Goal: Task Accomplishment & Management: Complete application form

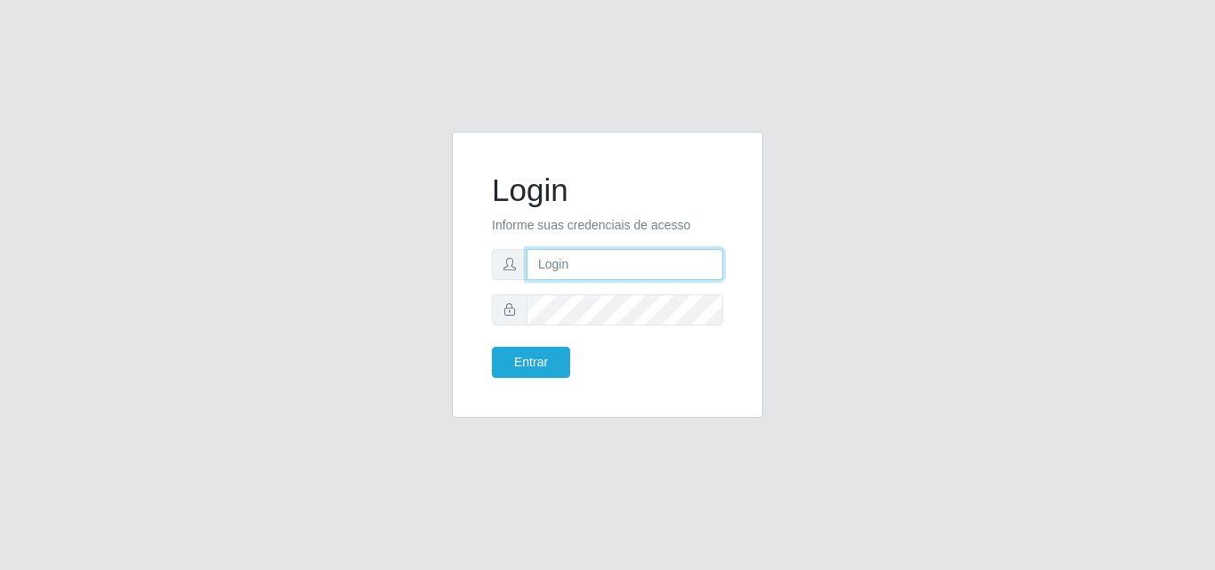
click at [559, 265] on input "text" at bounding box center [625, 264] width 197 height 31
type input "franciclebersuper@manaira"
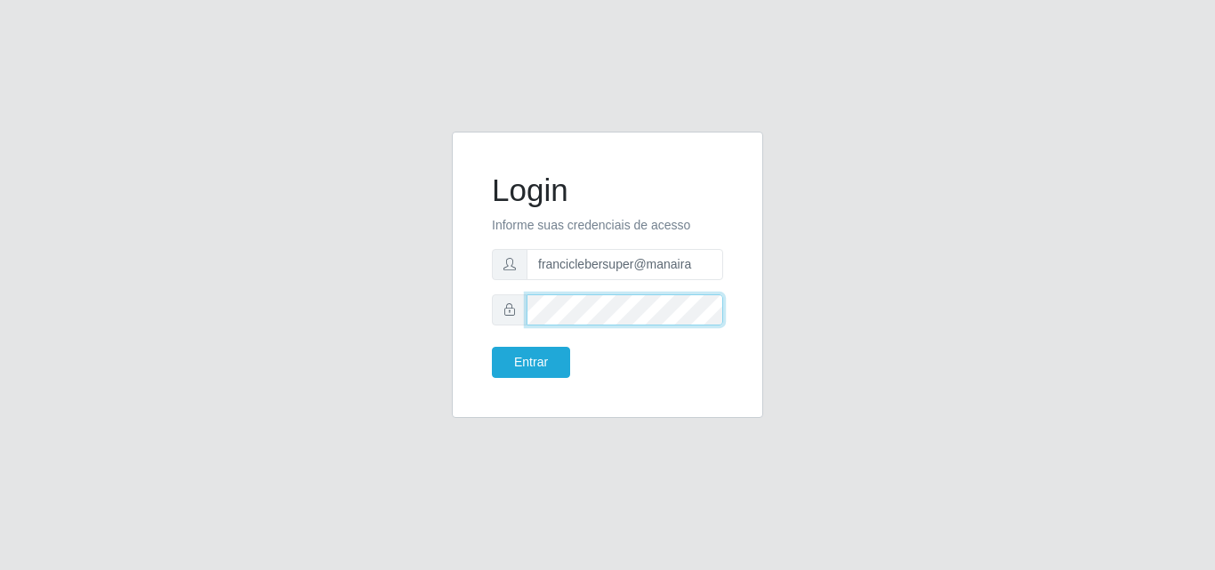
click at [492, 347] on button "Entrar" at bounding box center [531, 362] width 78 height 31
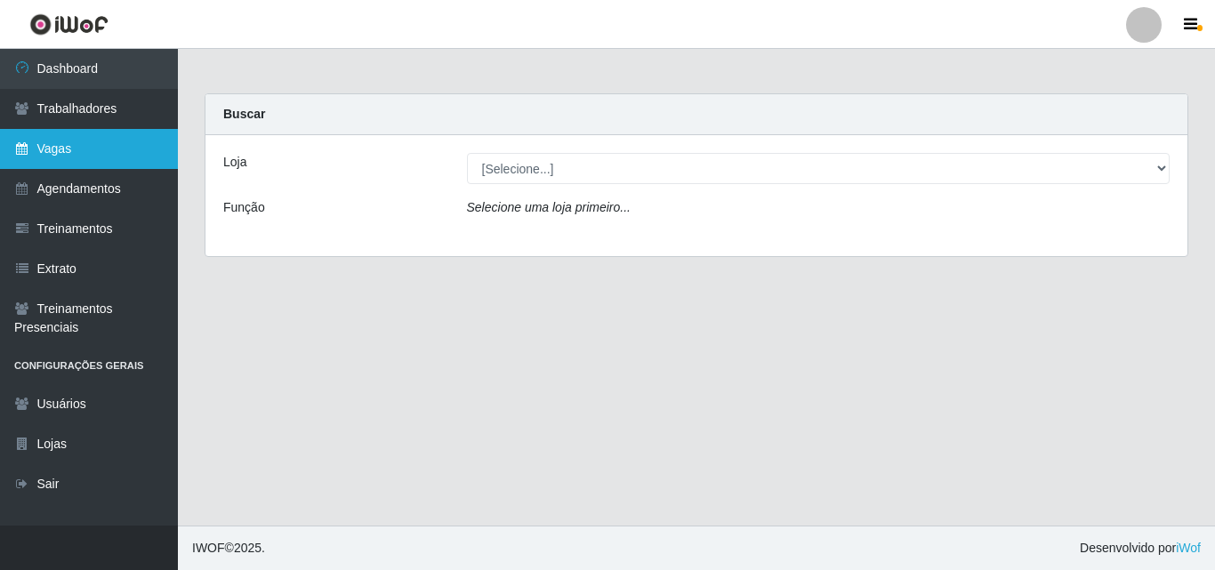
click at [94, 148] on link "Vagas" at bounding box center [89, 149] width 178 height 40
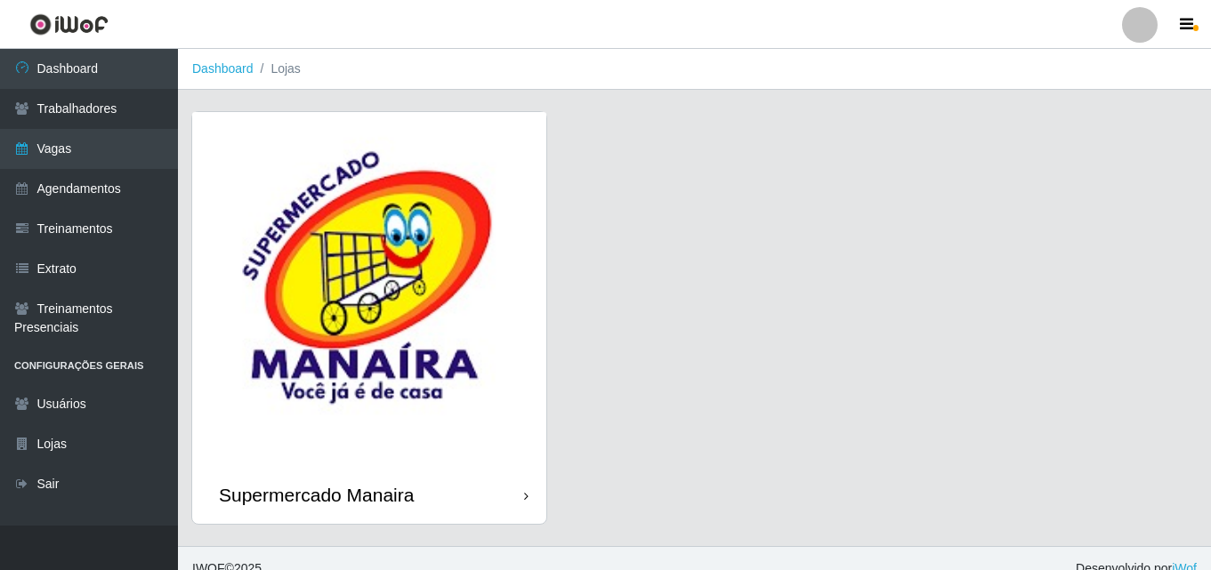
click at [479, 493] on div "Supermercado Manaira" at bounding box center [369, 495] width 354 height 58
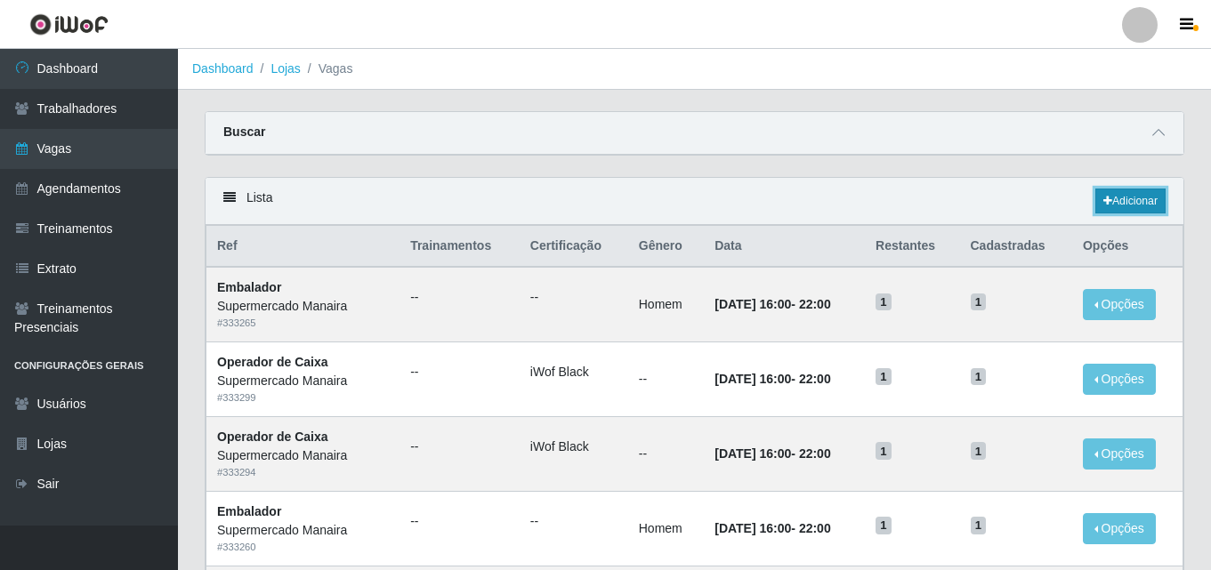
click at [1142, 199] on link "Adicionar" at bounding box center [1130, 201] width 70 height 25
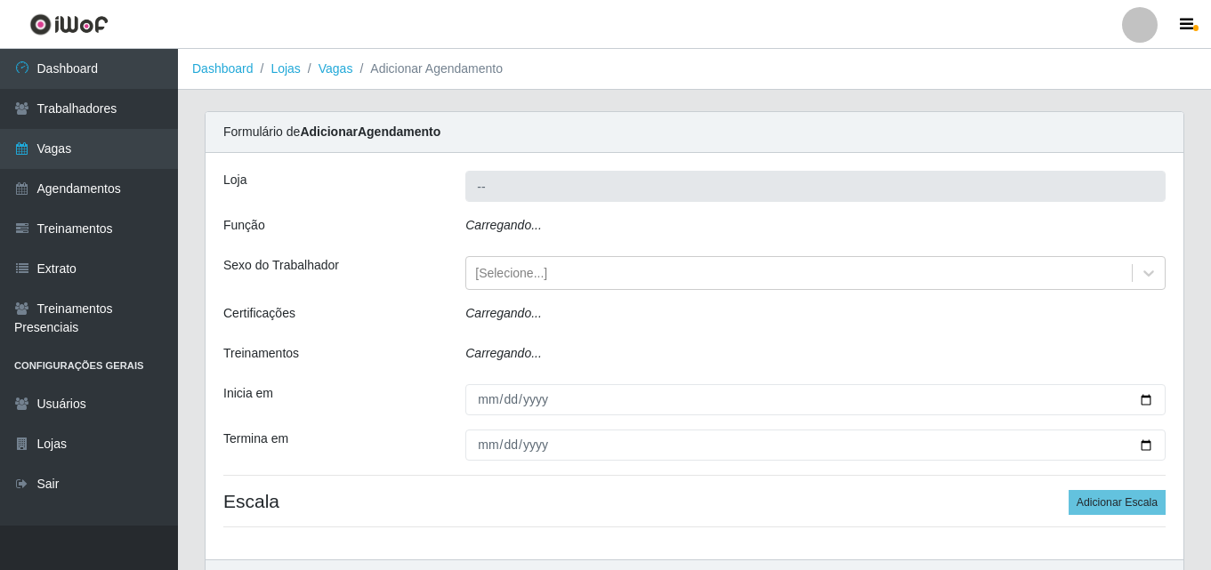
type input "Supermercado Manaira"
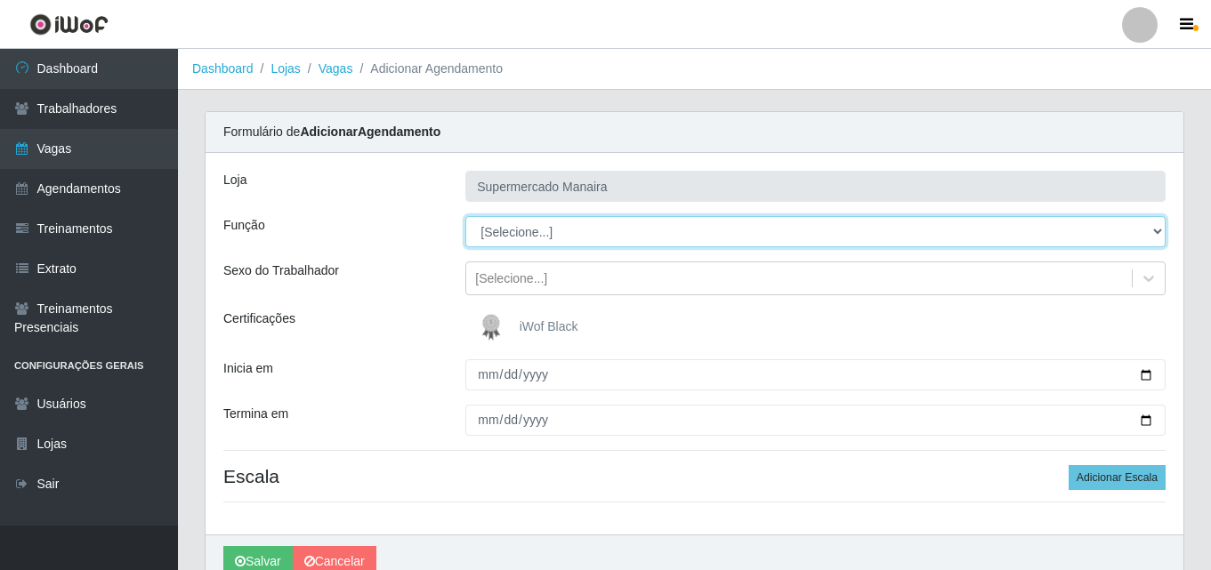
click at [593, 234] on select "[Selecione...] ASG ASG + ASG ++ Embalador Embalador + Embalador ++ Operador de …" at bounding box center [815, 231] width 700 height 31
select select "108"
click at [465, 216] on select "[Selecione...] ASG ASG + ASG ++ Embalador Embalador + Embalador ++ Operador de …" at bounding box center [815, 231] width 700 height 31
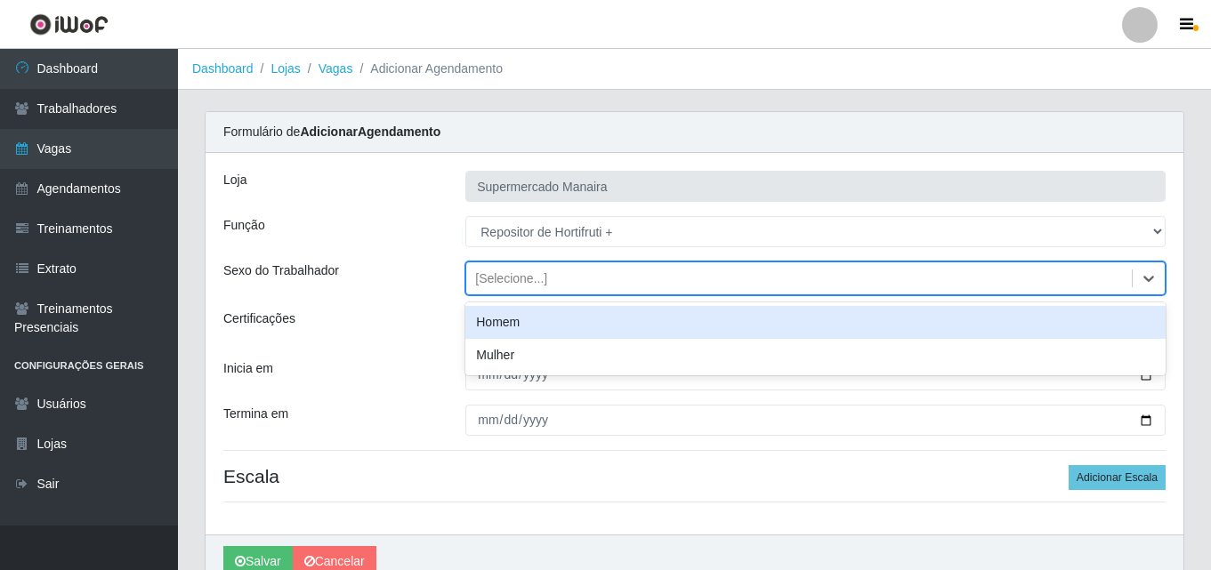
click at [551, 279] on div "[Selecione...]" at bounding box center [799, 278] width 666 height 29
click at [549, 320] on div "Homem" at bounding box center [815, 322] width 700 height 33
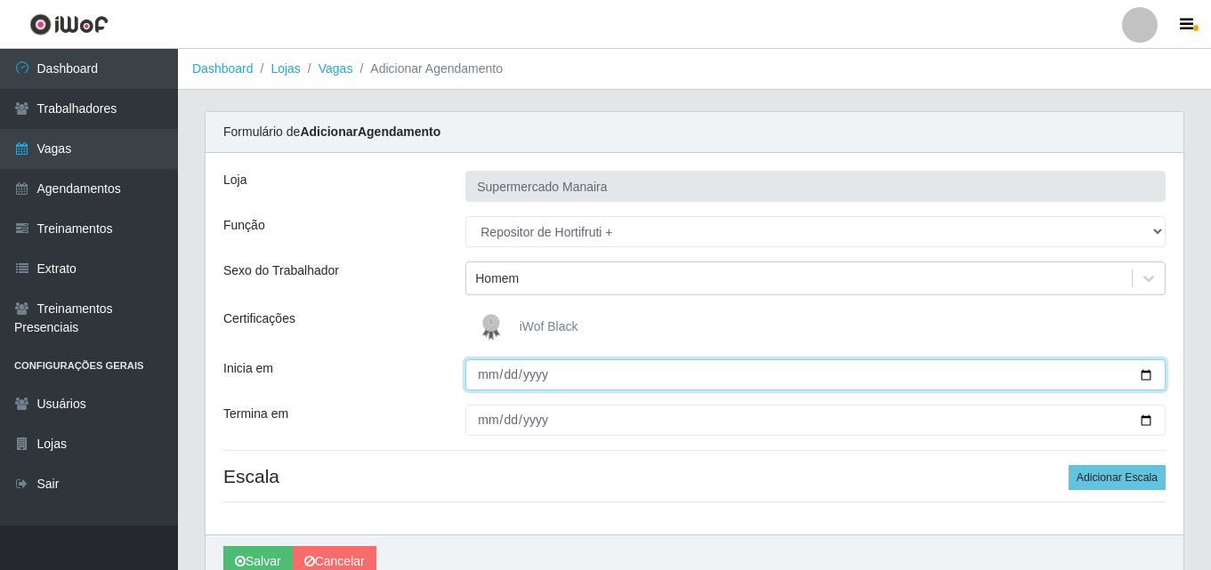
click at [1146, 377] on input "Inicia em" at bounding box center [815, 374] width 700 height 31
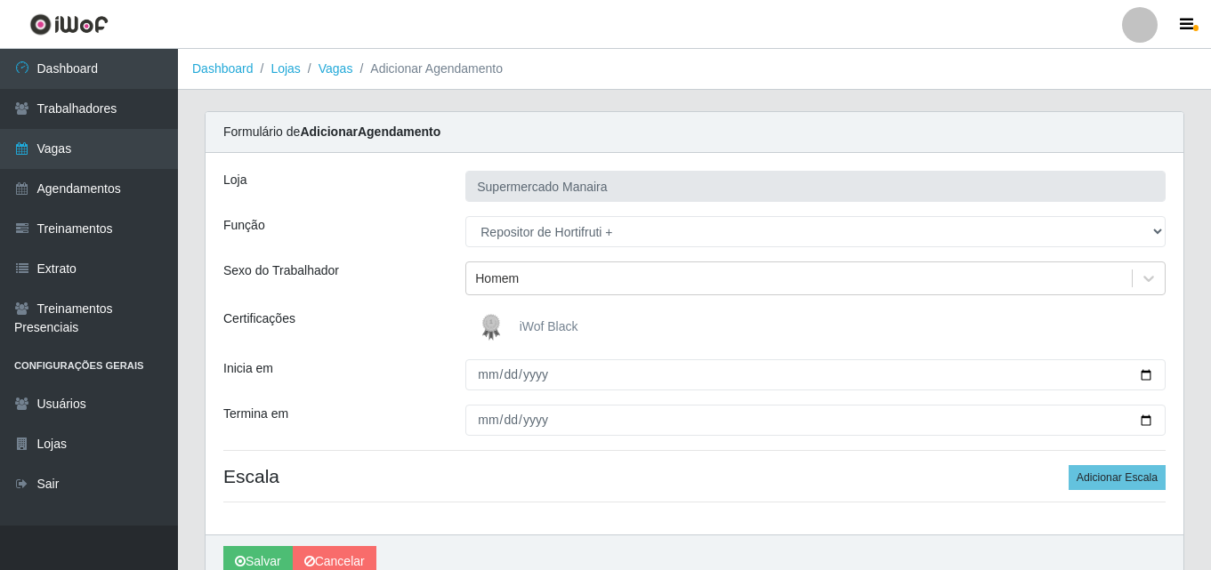
click at [832, 329] on div "iWof Black" at bounding box center [815, 328] width 700 height 36
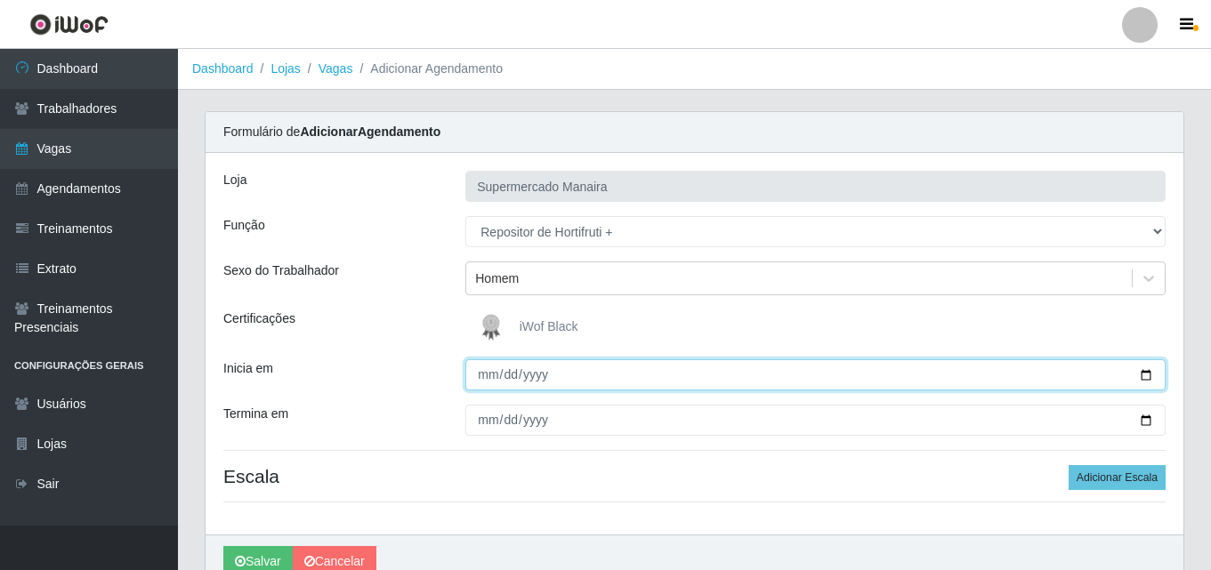
click at [1149, 378] on input "Inicia em" at bounding box center [815, 374] width 700 height 31
type input "[DATE]"
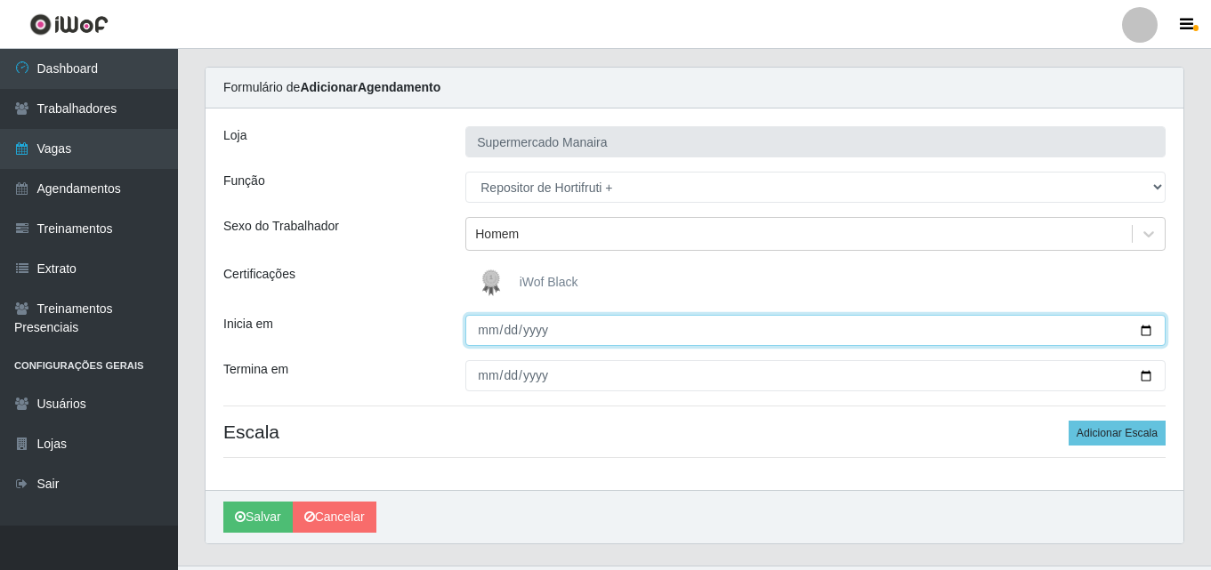
scroll to position [85, 0]
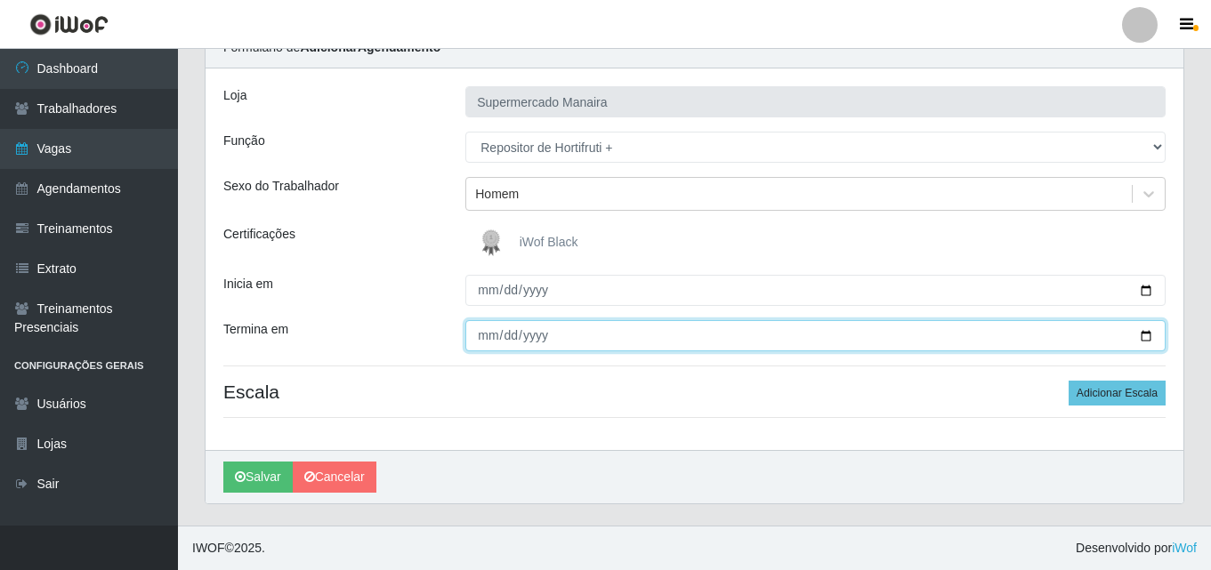
click at [1143, 334] on input "Termina em" at bounding box center [815, 335] width 700 height 31
type input "[DATE]"
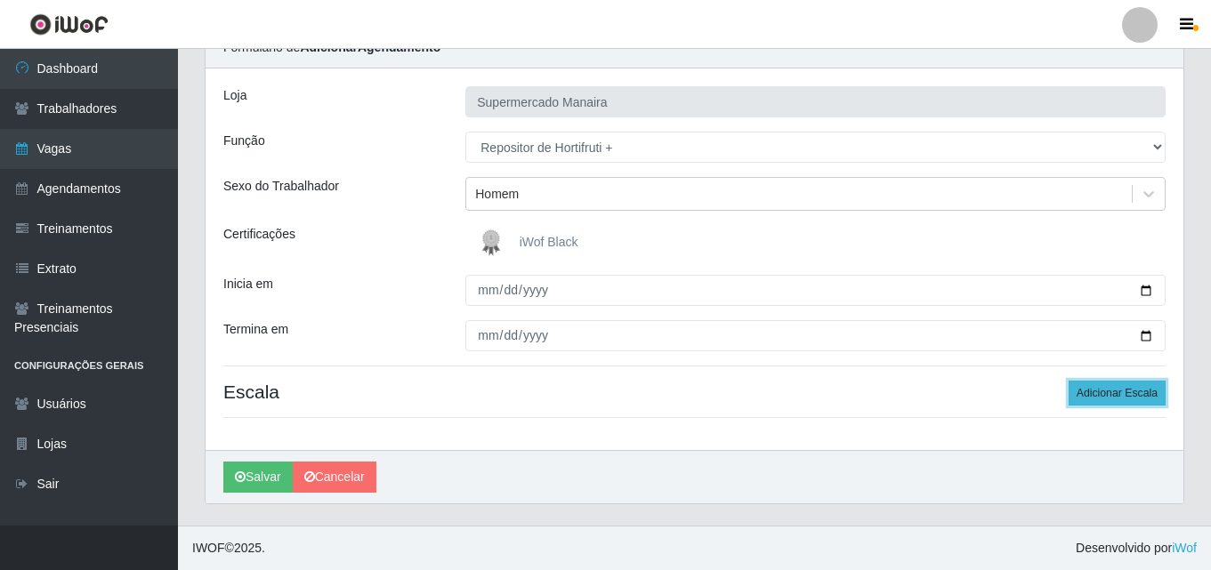
drag, startPoint x: 1120, startPoint y: 394, endPoint x: 854, endPoint y: 370, distance: 267.1
click at [1120, 393] on button "Adicionar Escala" at bounding box center [1117, 393] width 97 height 25
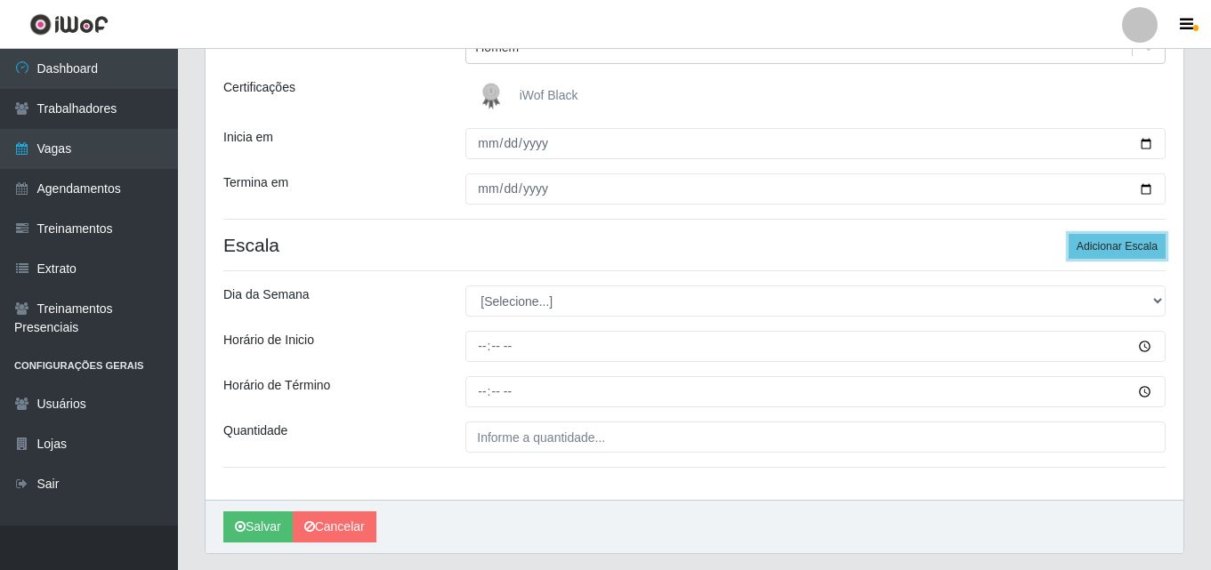
scroll to position [262, 0]
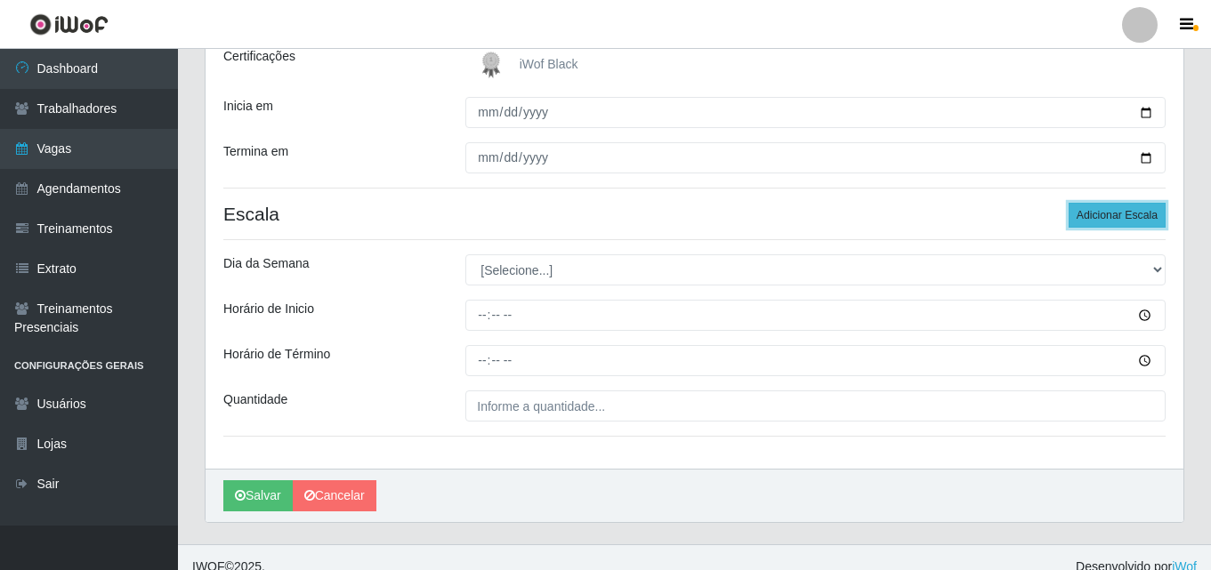
click at [1107, 211] on button "Adicionar Escala" at bounding box center [1117, 215] width 97 height 25
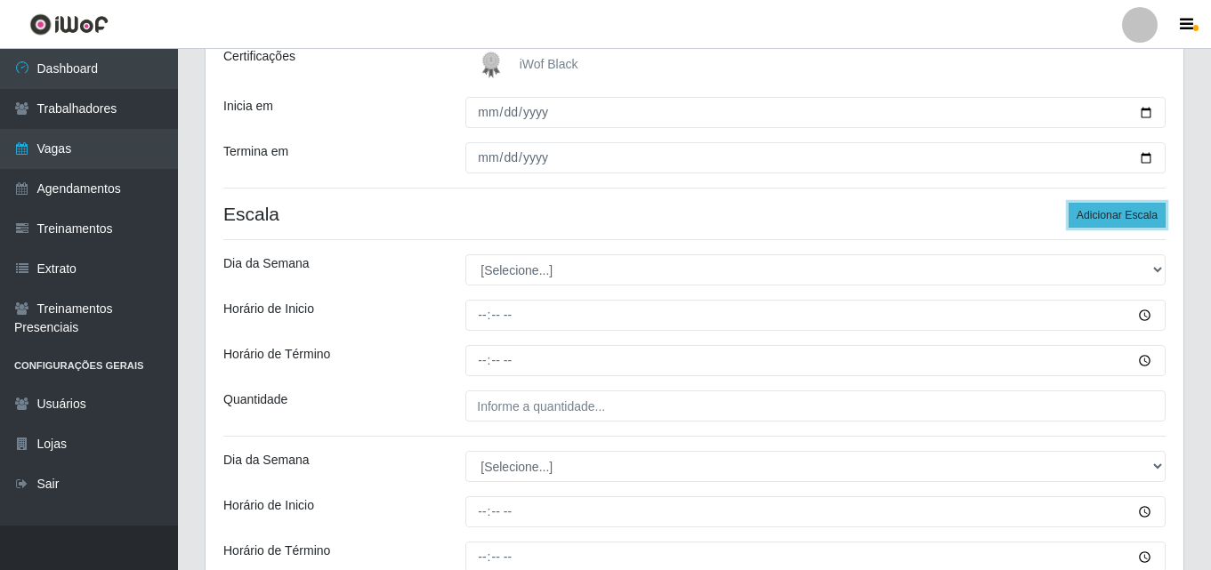
click at [1105, 214] on button "Adicionar Escala" at bounding box center [1117, 215] width 97 height 25
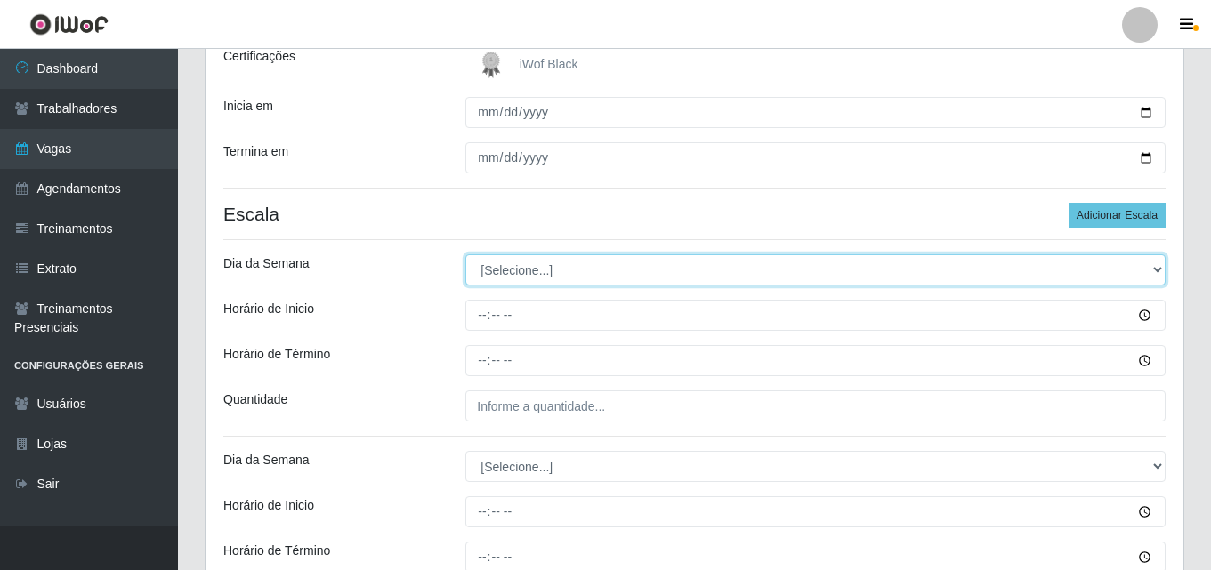
click at [1092, 277] on select "[Selecione...] Segunda Terça Quarta Quinta Sexta Sábado Domingo" at bounding box center [815, 269] width 700 height 31
select select "0"
click at [465, 254] on select "[Selecione...] Segunda Terça Quarta Quinta Sexta Sábado Domingo" at bounding box center [815, 269] width 700 height 31
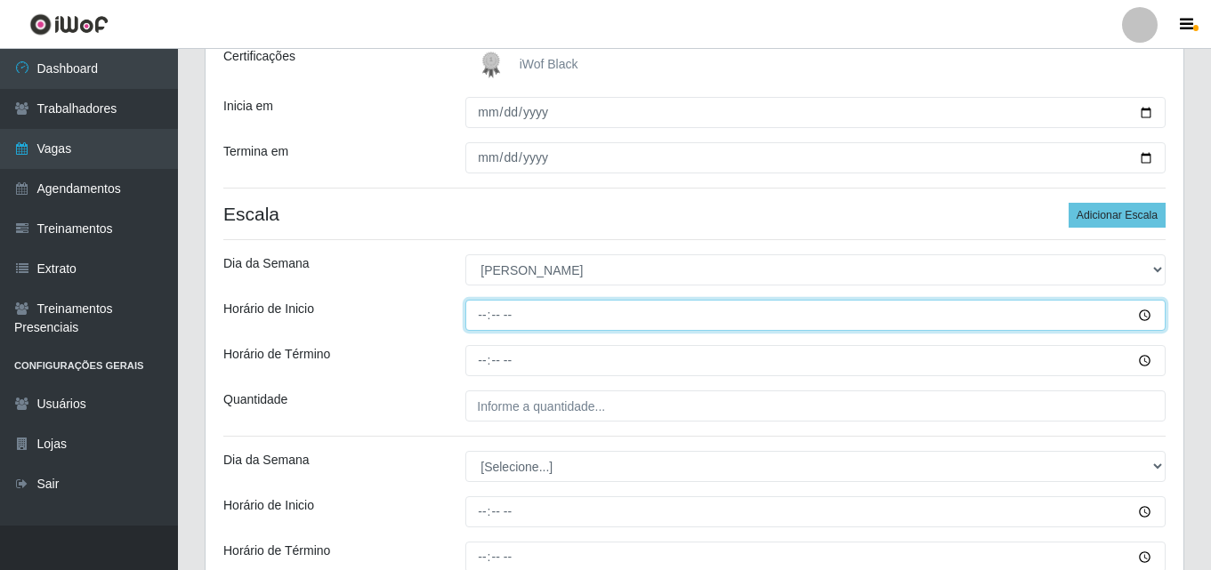
click at [483, 320] on input "Horário de Inicio" at bounding box center [815, 315] width 700 height 31
click at [487, 320] on input "08:00" at bounding box center [815, 315] width 700 height 31
type input "08:00"
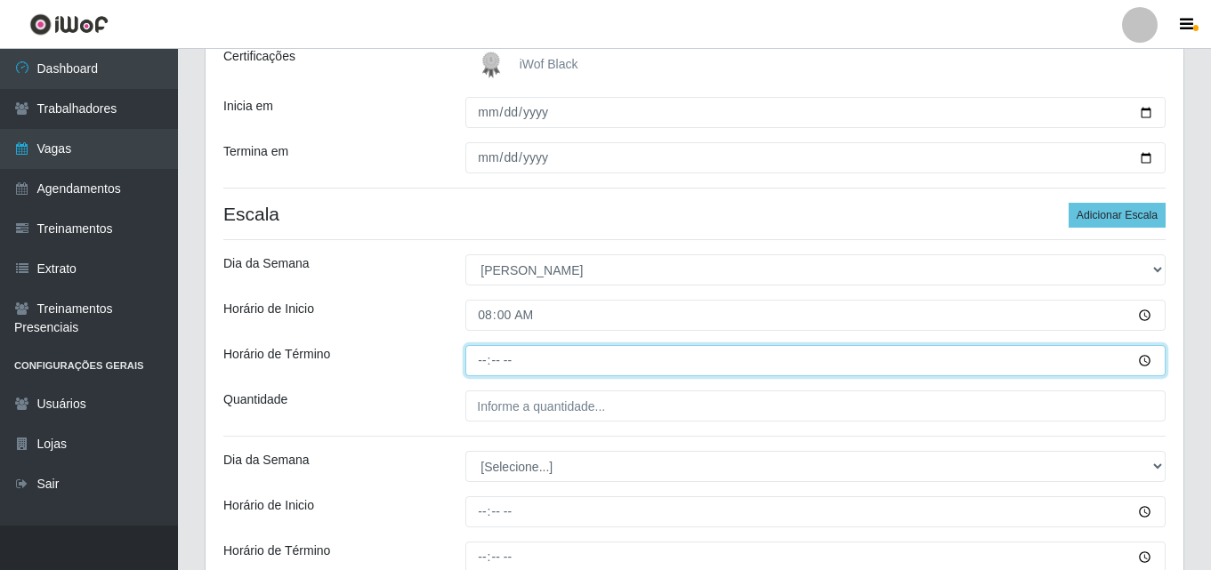
click at [476, 353] on input "Horário de Término" at bounding box center [815, 360] width 700 height 31
type input "14:00"
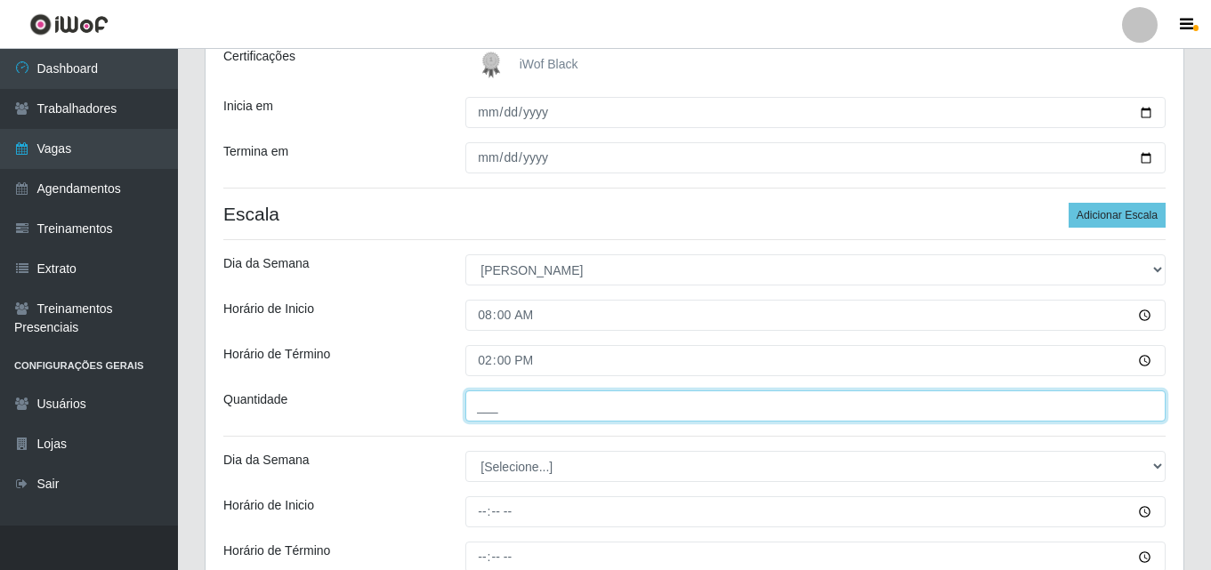
click at [480, 408] on input "___" at bounding box center [815, 406] width 700 height 31
type input "01_"
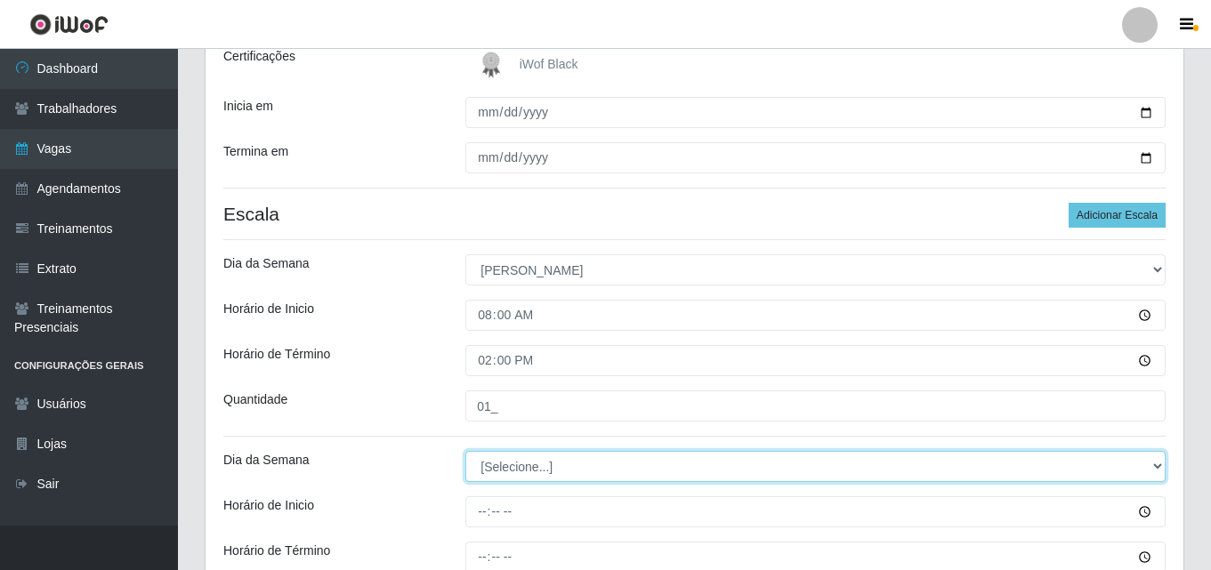
click at [496, 475] on select "[Selecione...] Segunda Terça Quarta Quinta Sexta Sábado Domingo" at bounding box center [815, 466] width 700 height 31
select select "0"
click at [465, 451] on select "[Selecione...] Segunda Terça Quarta Quinta Sexta Sábado Domingo" at bounding box center [815, 466] width 700 height 31
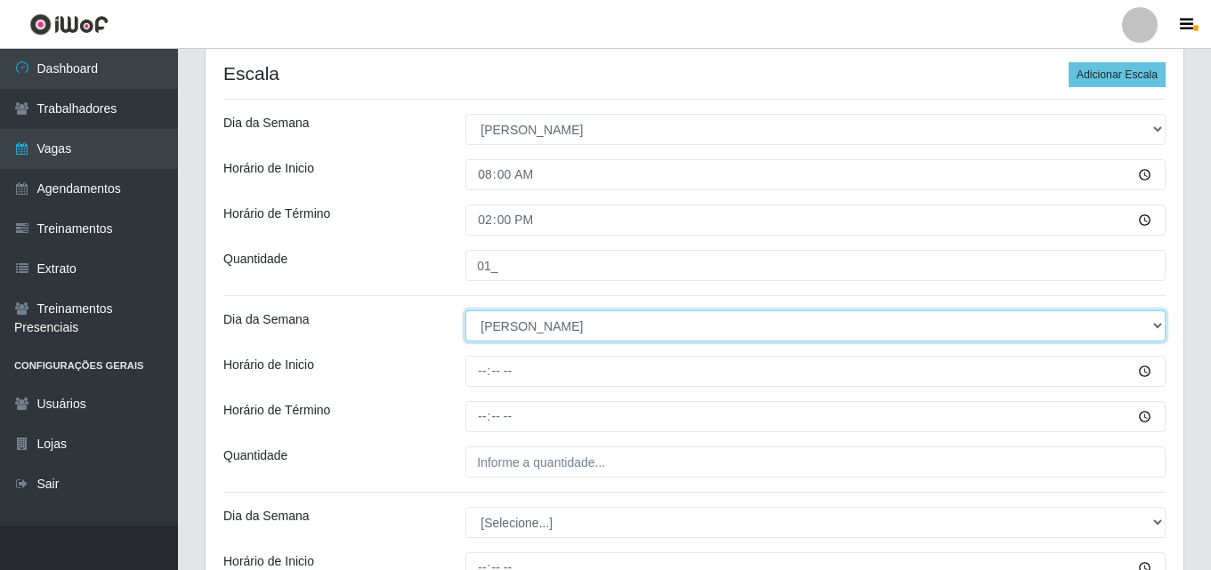
scroll to position [440, 0]
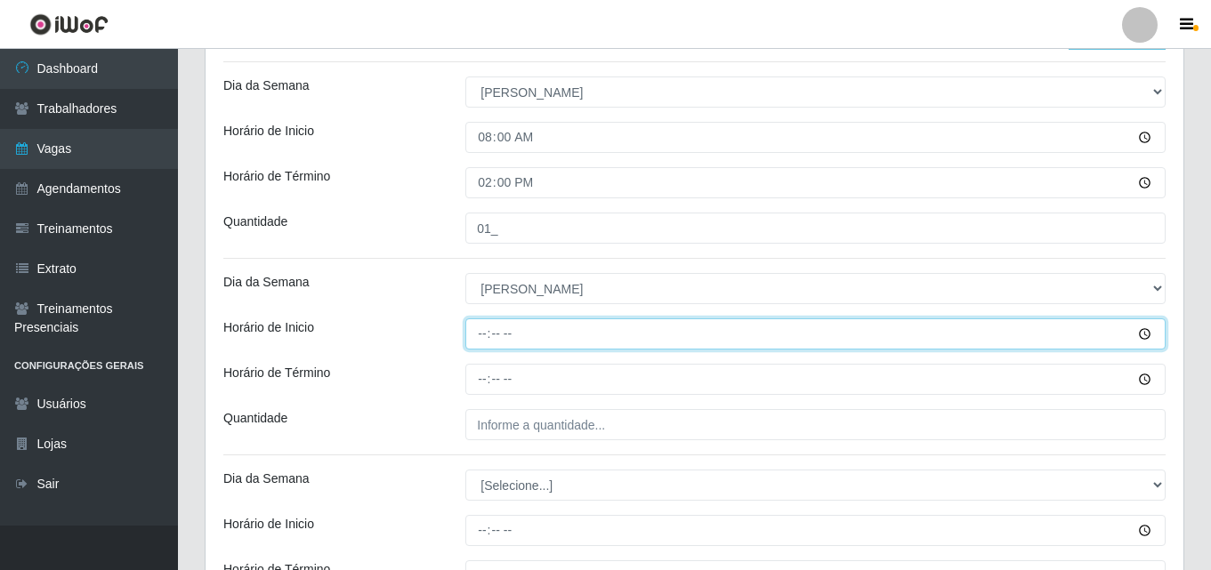
click at [478, 342] on input "Horário de Inicio" at bounding box center [815, 334] width 700 height 31
type input "11:00"
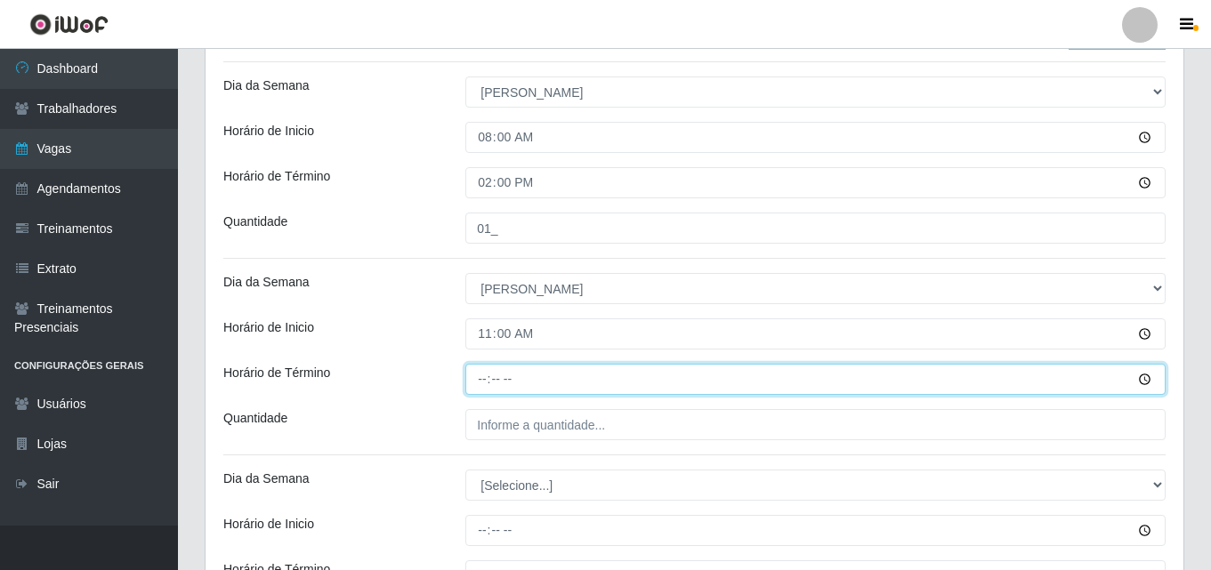
click at [477, 384] on input "Horário de Término" at bounding box center [815, 379] width 700 height 31
click at [490, 375] on input "Horário de Término" at bounding box center [815, 379] width 700 height 31
click at [527, 386] on input "Horário de Término" at bounding box center [815, 379] width 700 height 31
click at [486, 384] on input "Horário de Término" at bounding box center [815, 379] width 700 height 31
click at [497, 380] on input "Horário de Término" at bounding box center [815, 379] width 700 height 31
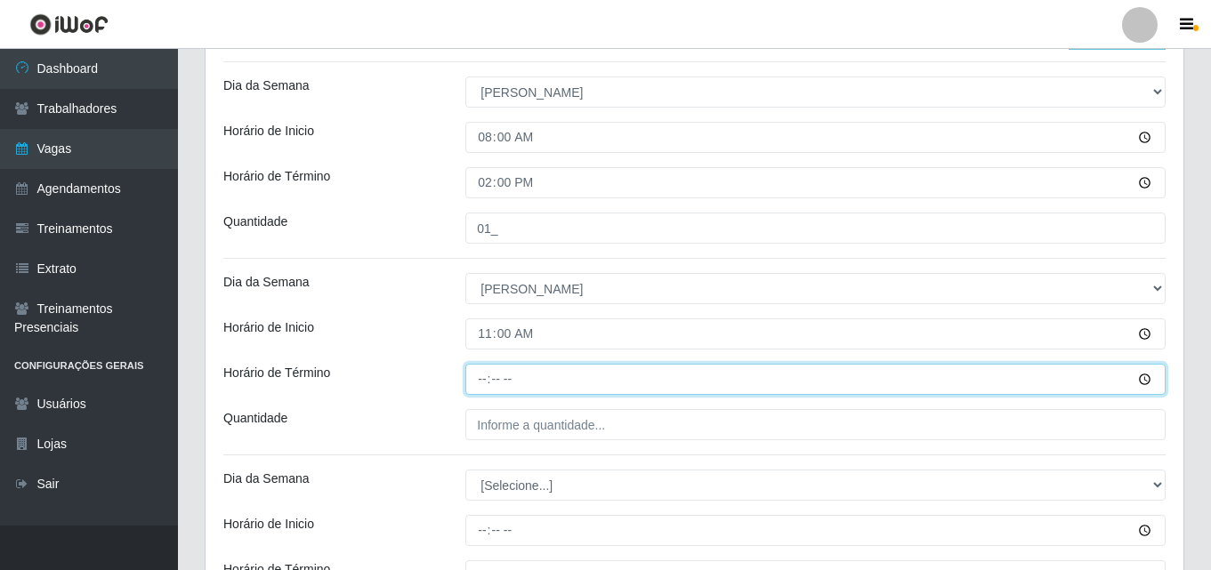
click at [486, 384] on input "Horário de Término" at bounding box center [815, 379] width 700 height 31
type input "17:00"
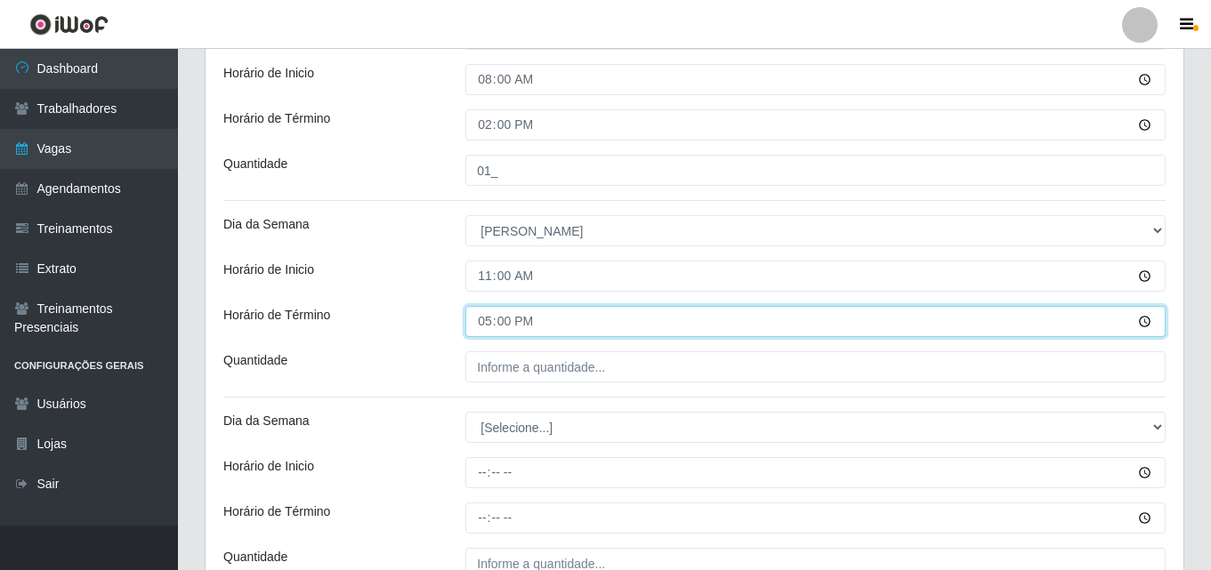
scroll to position [529, 0]
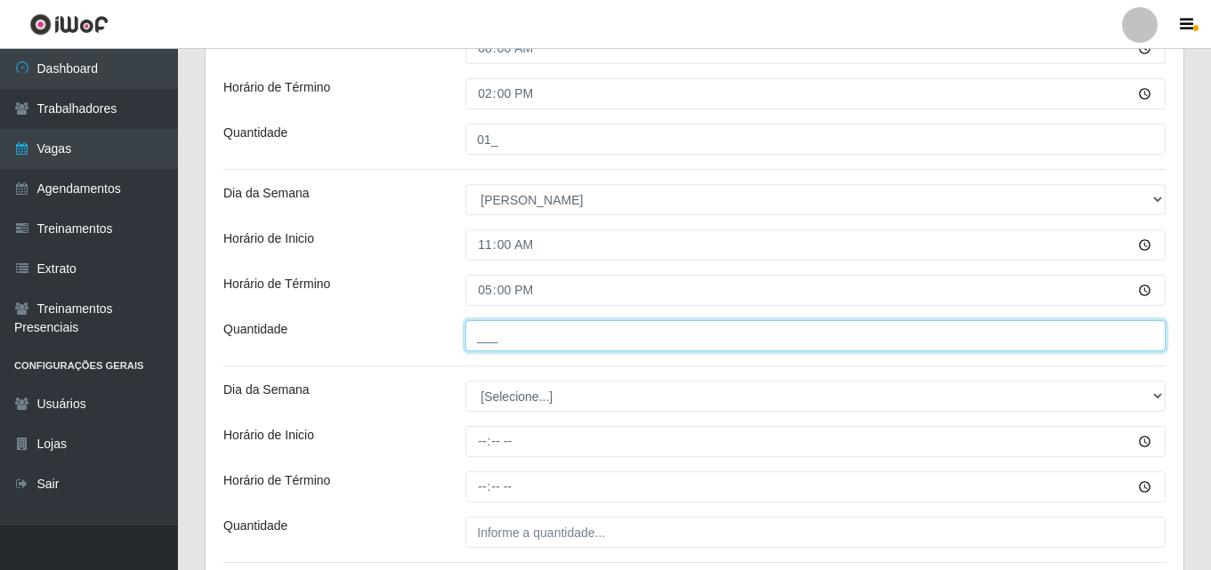
click at [488, 341] on input "___" at bounding box center [815, 335] width 700 height 31
type input "01_"
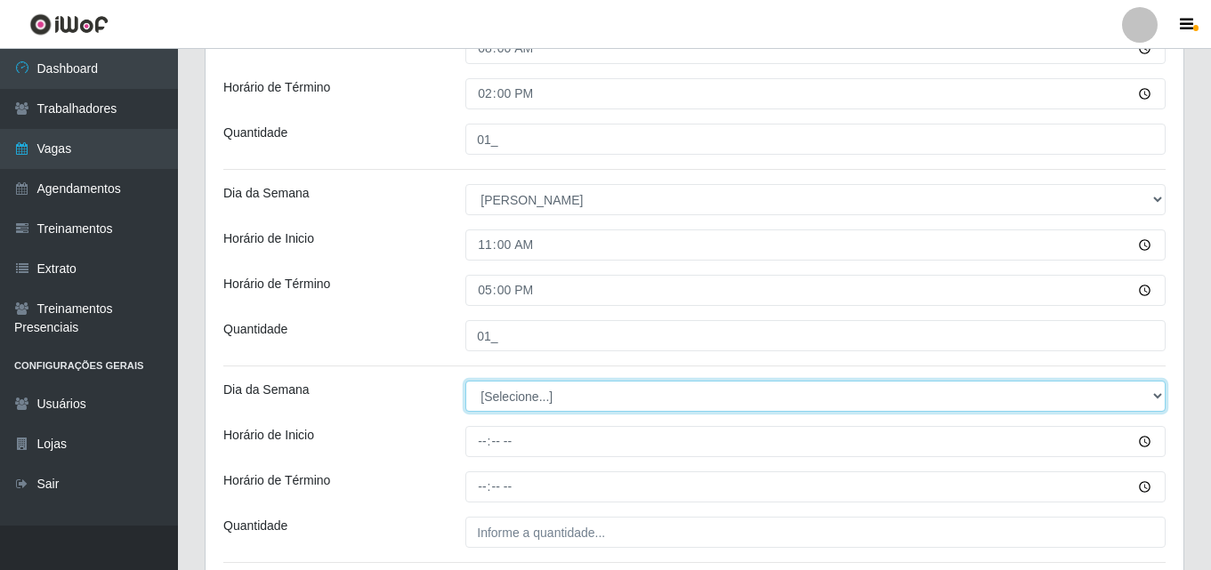
click at [514, 393] on select "[Selecione...] Segunda Terça Quarta Quinta Sexta Sábado Domingo" at bounding box center [815, 396] width 700 height 31
select select "0"
click at [465, 381] on select "[Selecione...] Segunda Terça Quarta Quinta Sexta Sábado Domingo" at bounding box center [815, 396] width 700 height 31
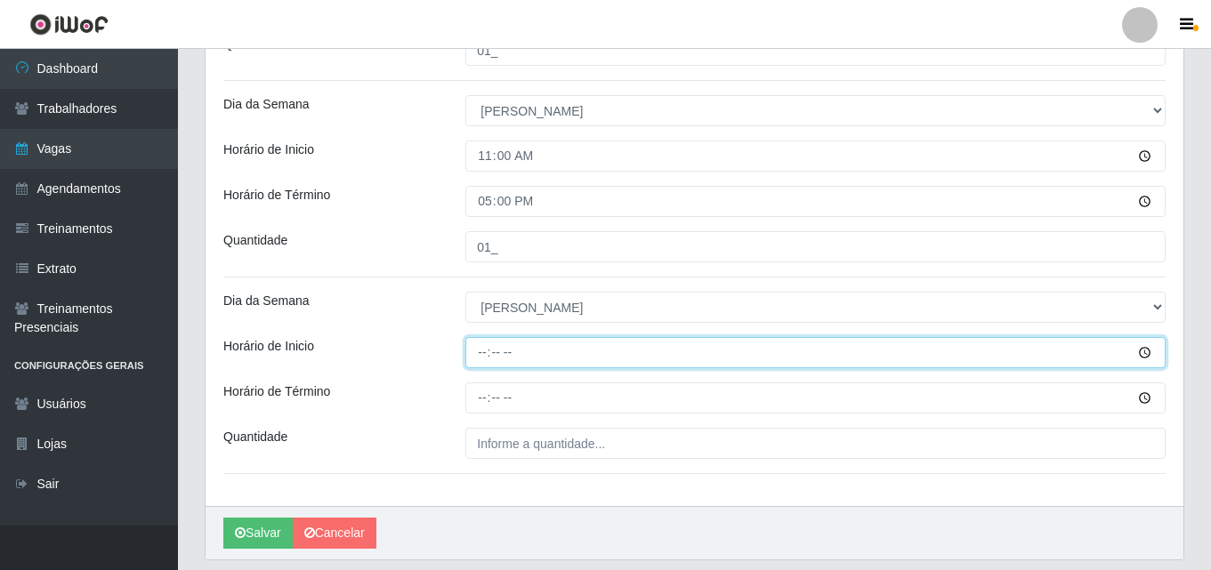
drag, startPoint x: 480, startPoint y: 349, endPoint x: 515, endPoint y: 360, distance: 37.4
click at [479, 350] on input "Horário de Inicio" at bounding box center [815, 352] width 700 height 31
type input "15:00"
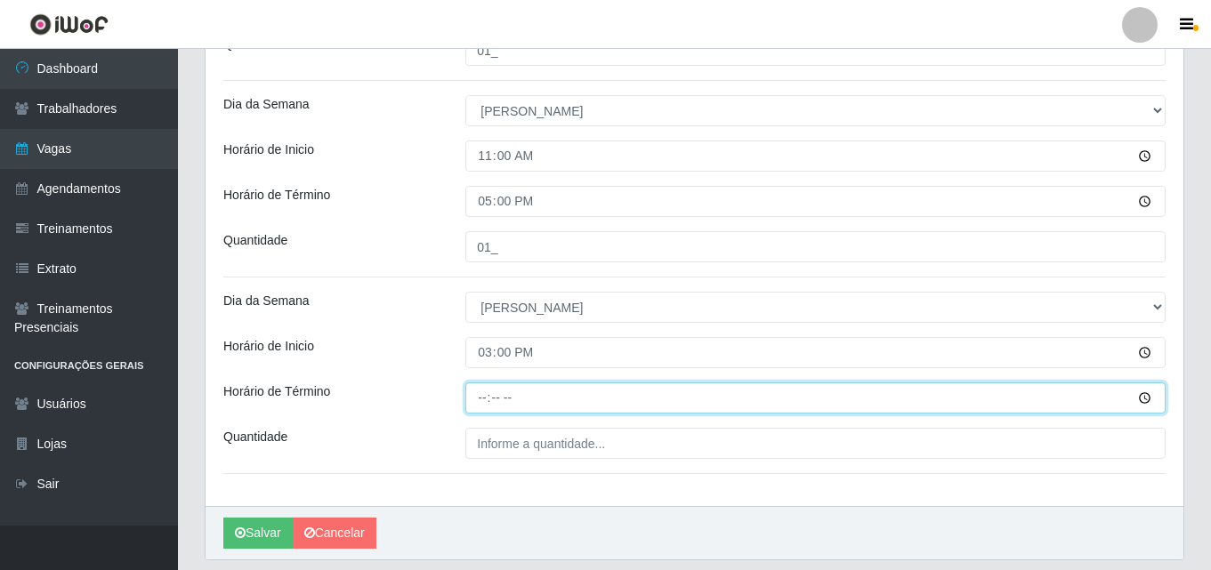
click at [474, 403] on input "Horário de Término" at bounding box center [815, 398] width 700 height 31
type input "21:00"
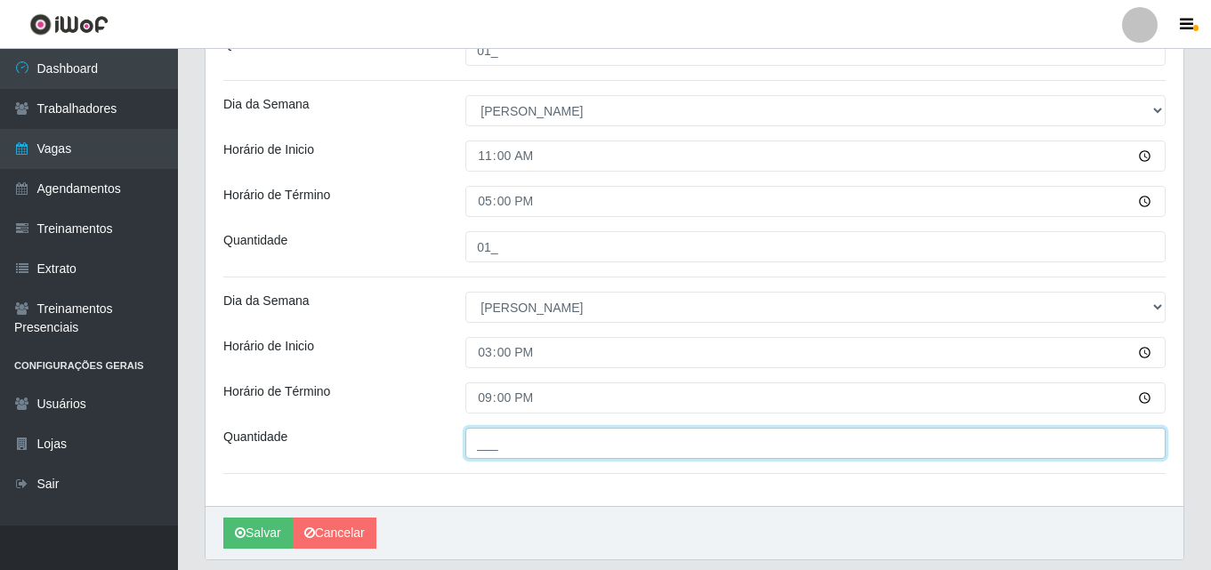
click at [488, 449] on input "___" at bounding box center [815, 443] width 700 height 31
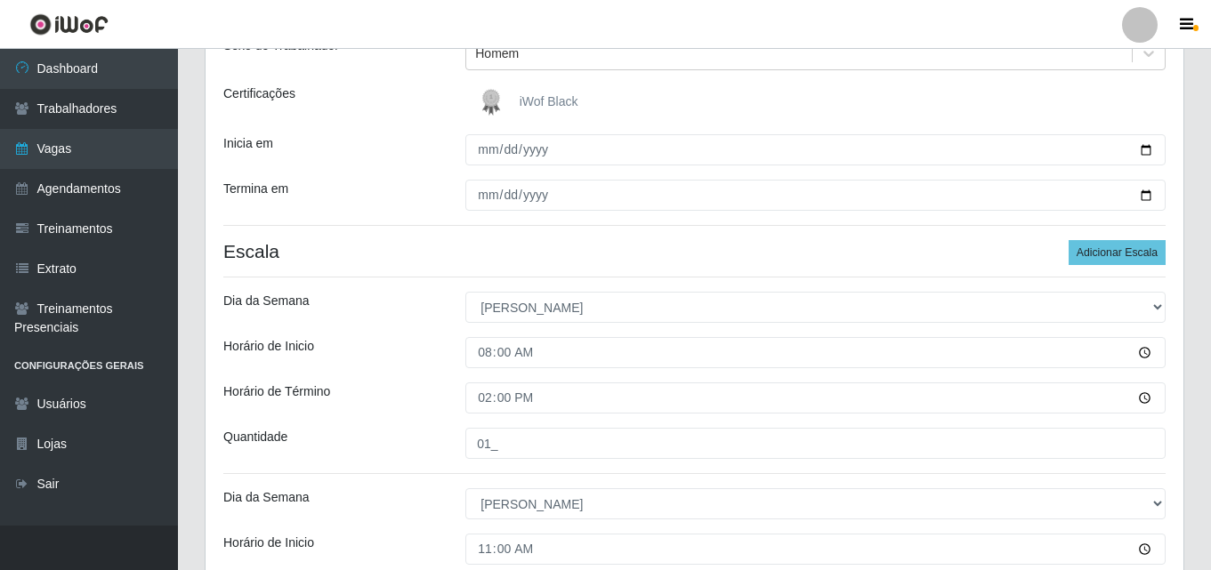
scroll to position [267, 0]
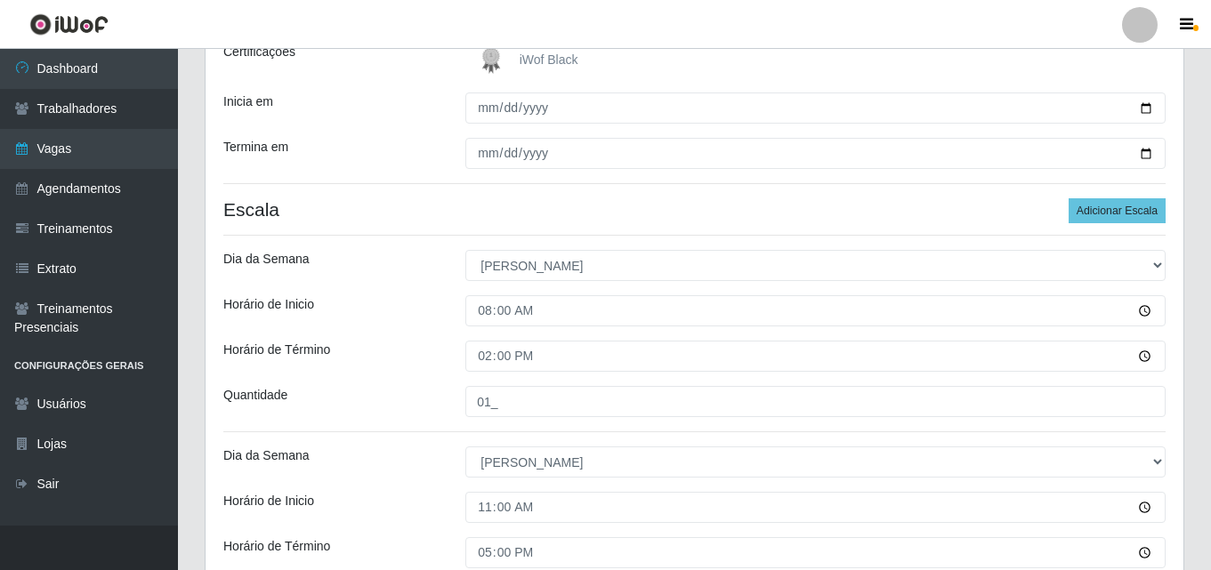
type input "02_"
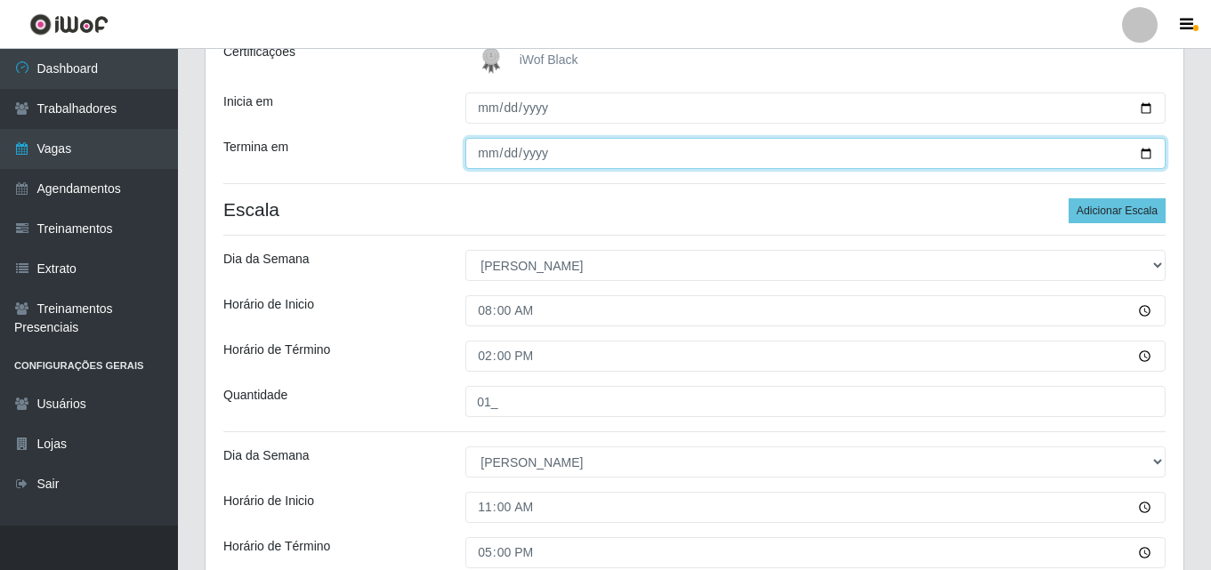
click at [1148, 155] on input "[DATE]" at bounding box center [815, 153] width 700 height 31
click at [1151, 154] on input "[DATE]" at bounding box center [815, 153] width 700 height 31
type input "[DATE]"
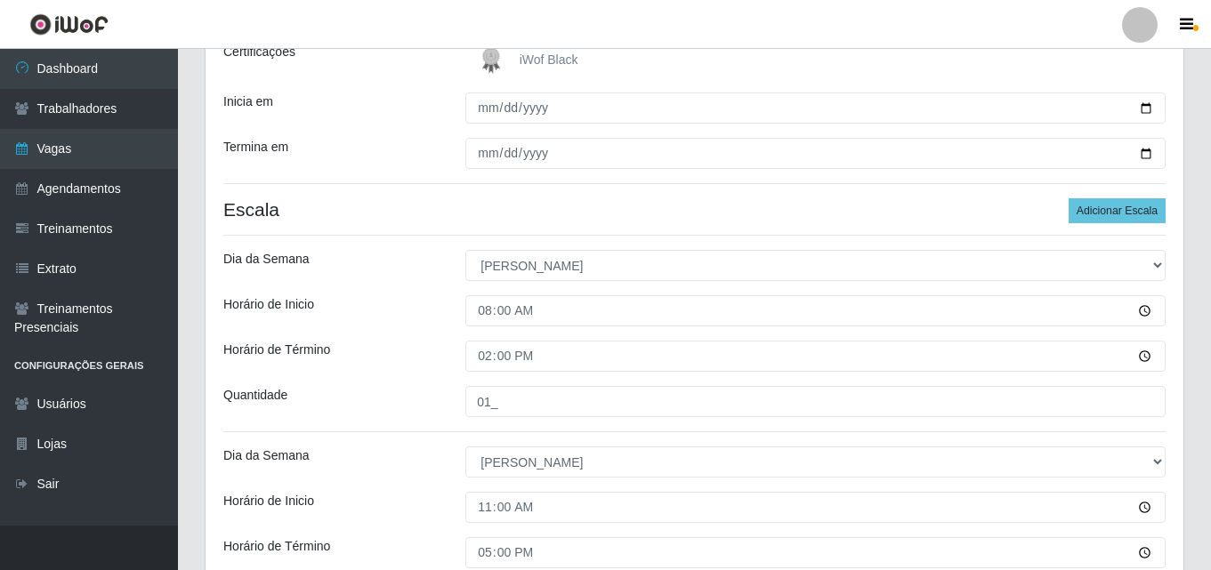
click at [437, 151] on div "Termina em" at bounding box center [331, 153] width 242 height 31
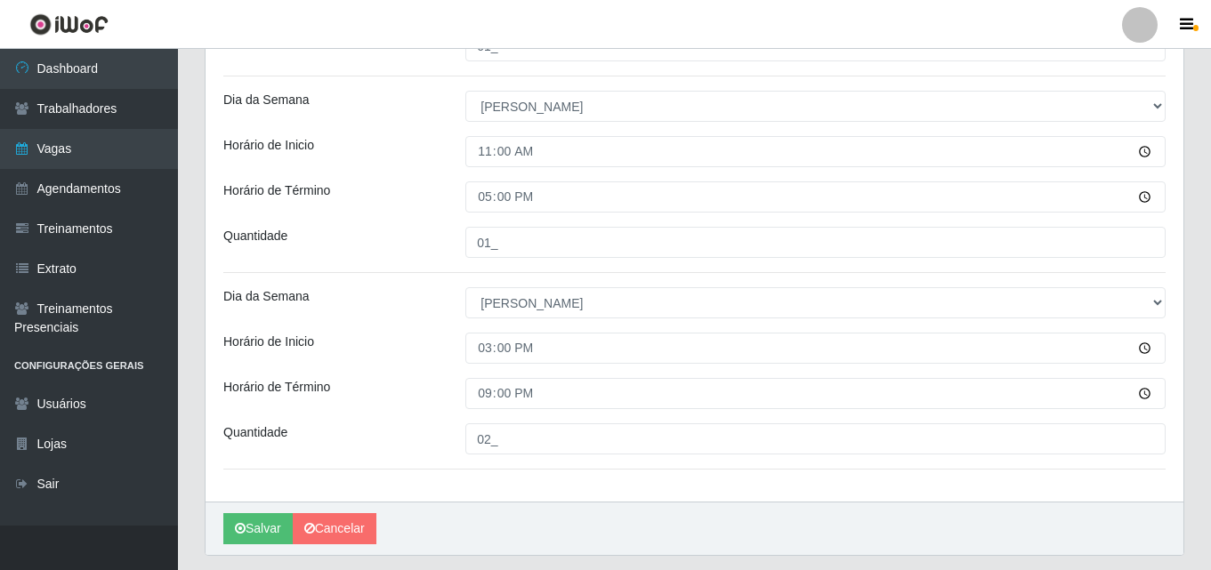
scroll to position [674, 0]
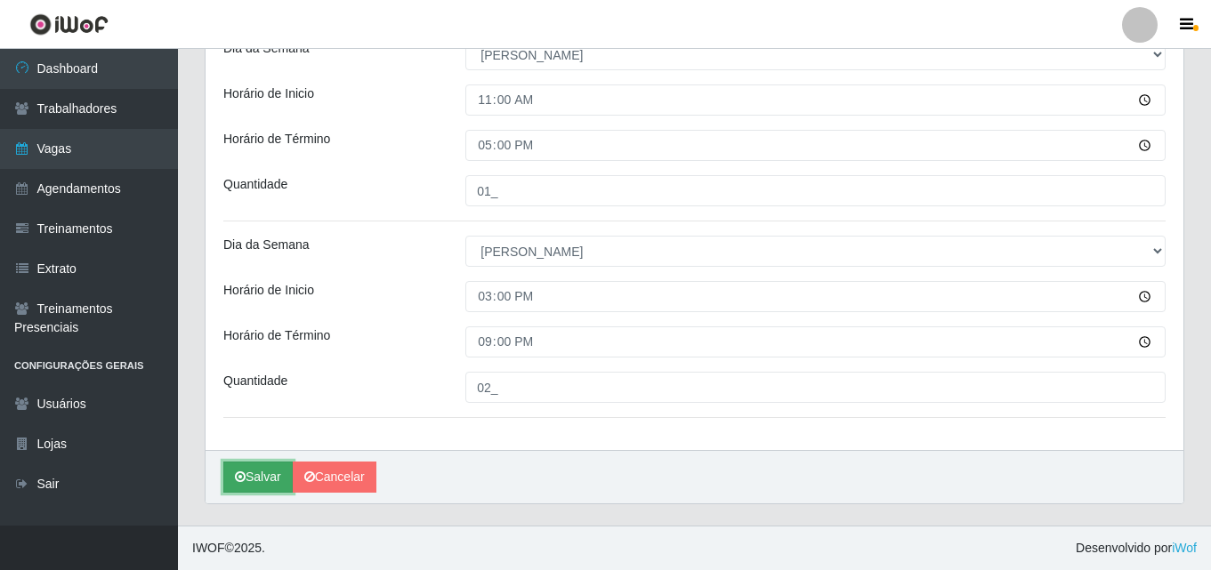
click at [257, 474] on button "Salvar" at bounding box center [257, 477] width 69 height 31
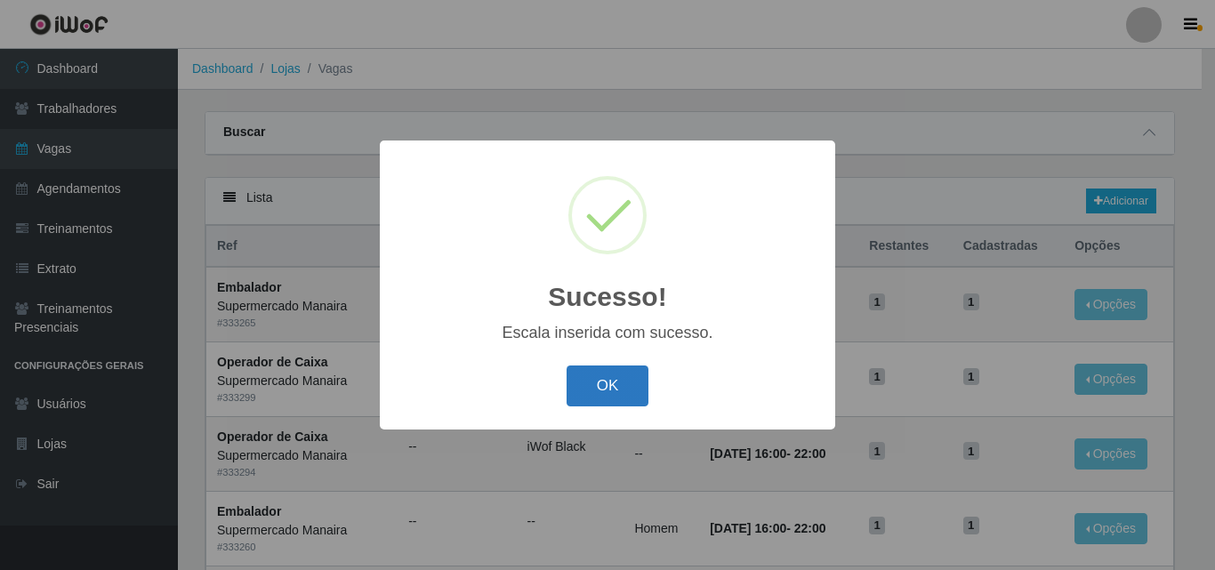
click at [617, 391] on button "OK" at bounding box center [608, 387] width 83 height 42
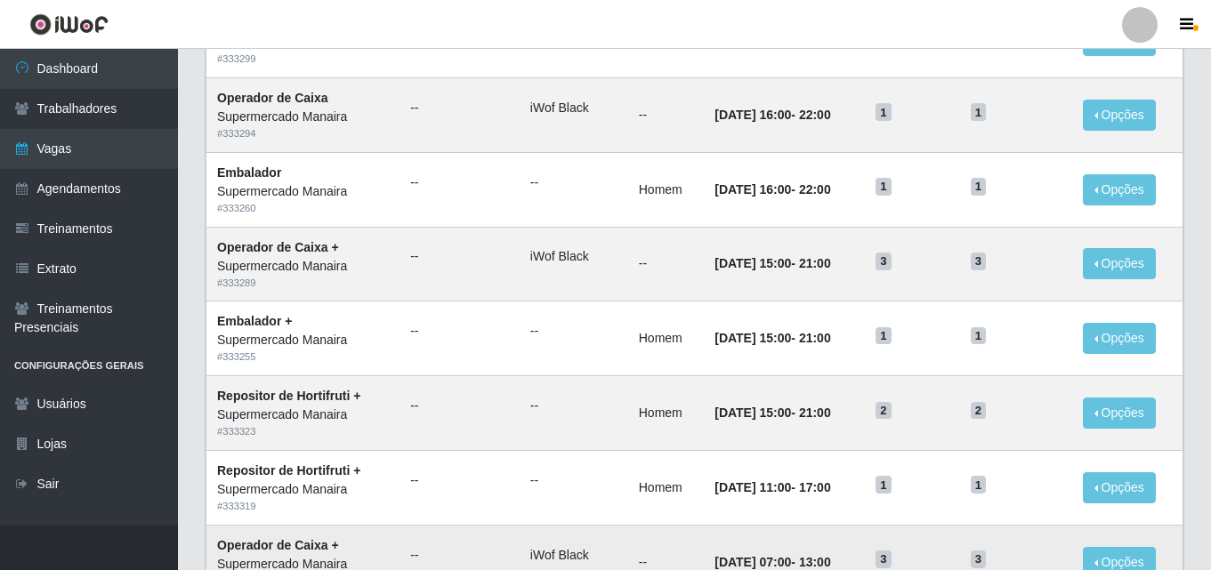
scroll to position [356, 0]
